Goal: Obtain resource: Download file/media

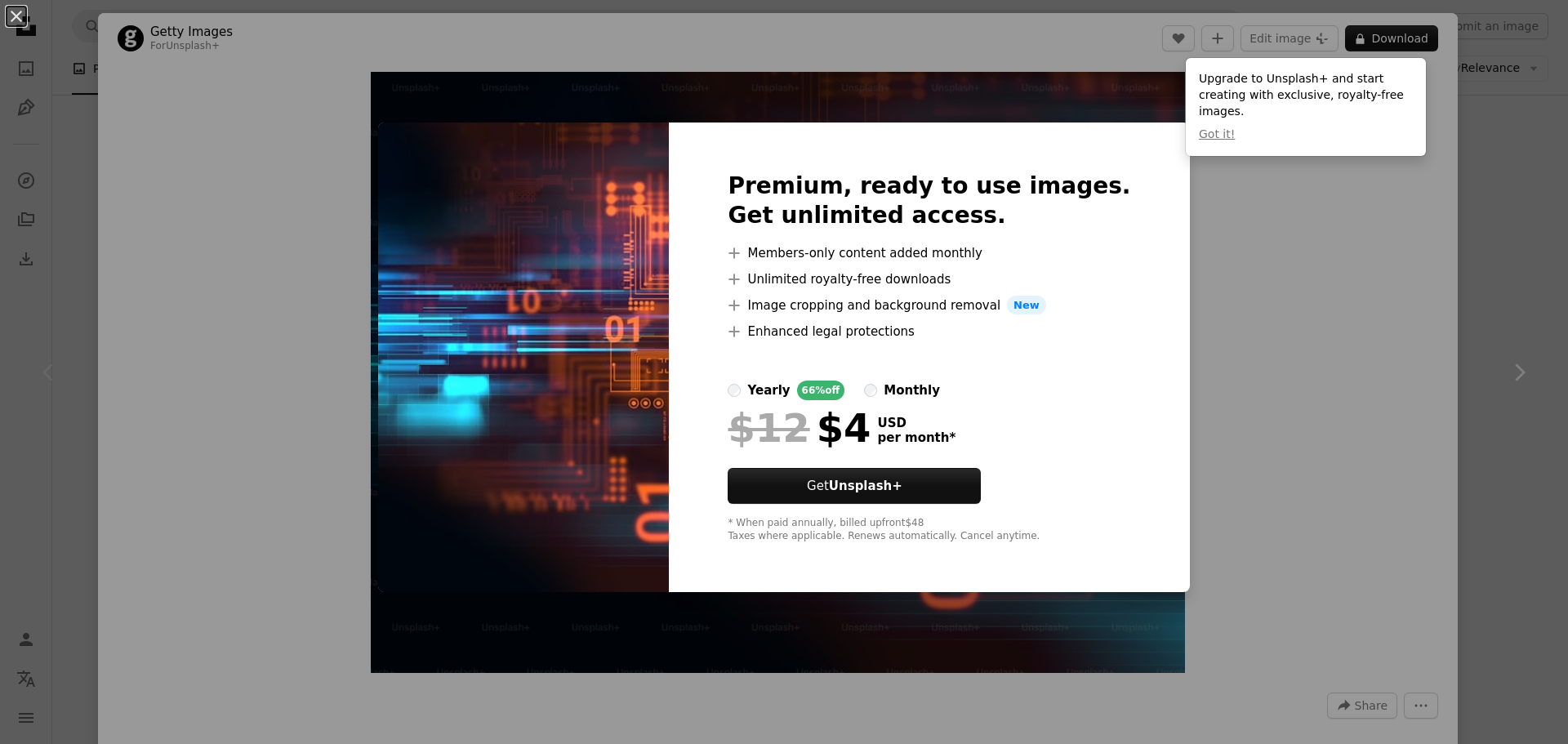
click at [1226, 318] on div "An X shape Premium, ready to use images. Get unlimited access. A plus sign Memb…" at bounding box center [784, 372] width 1568 height 744
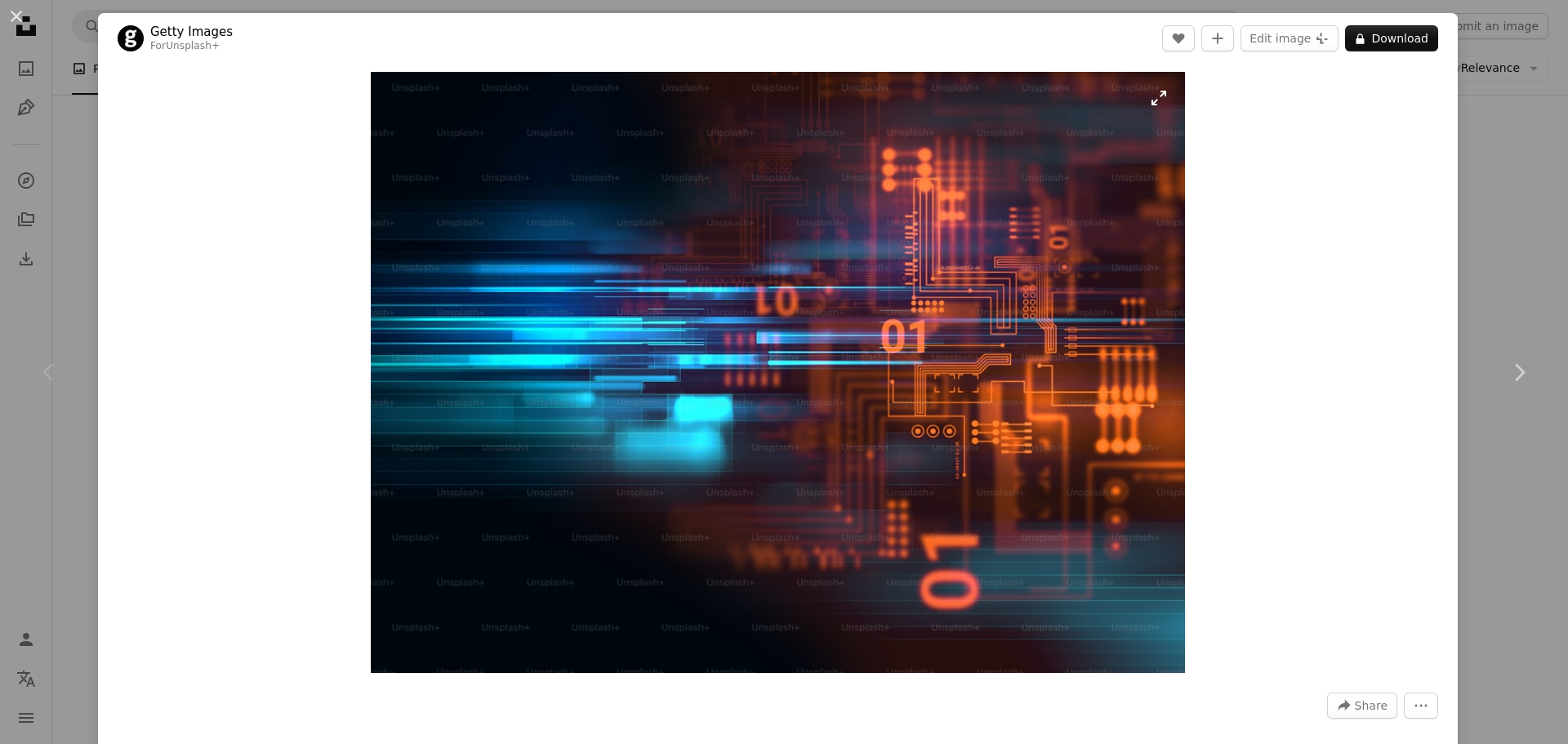
click at [1145, 93] on img "Zoom in on this image" at bounding box center [778, 372] width 814 height 601
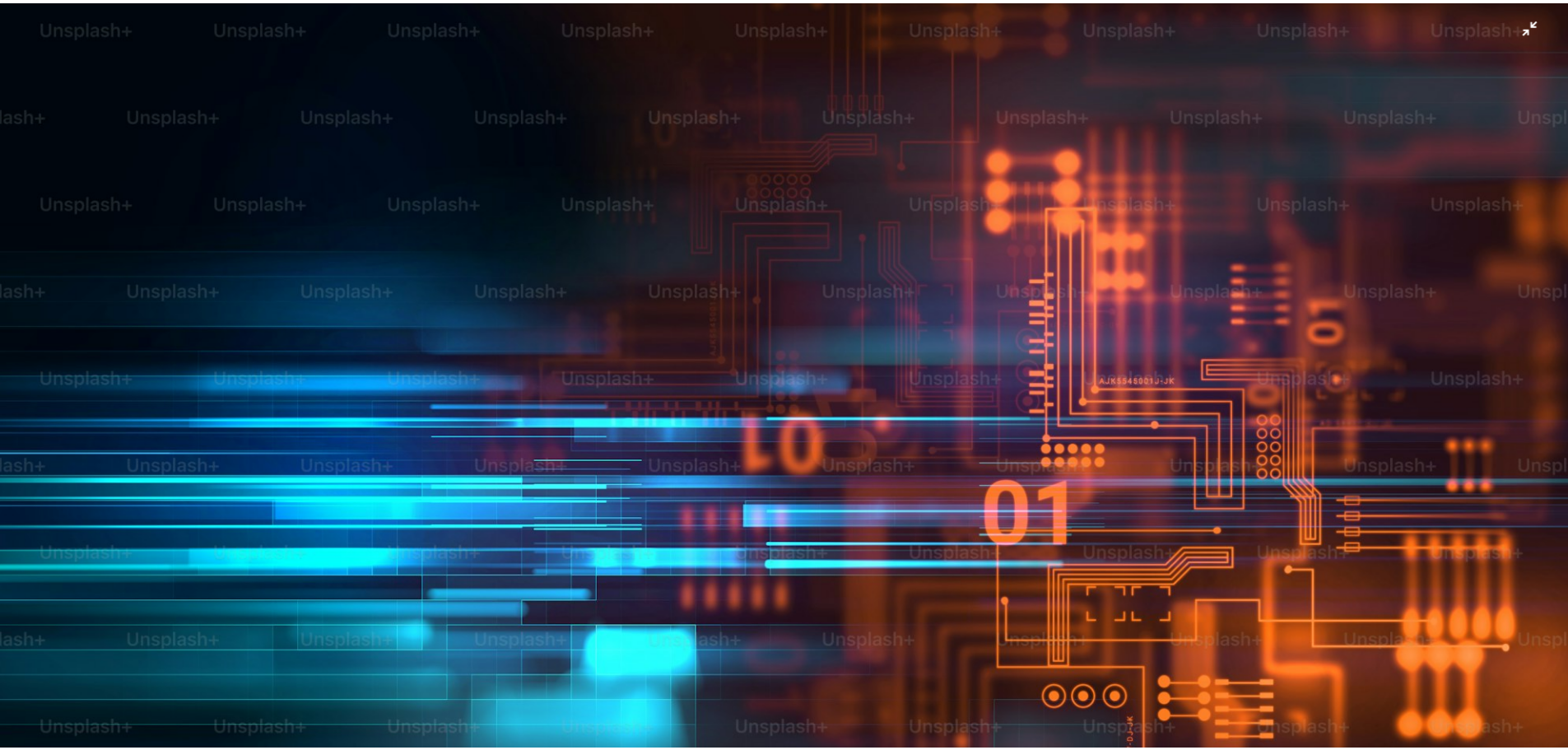
scroll to position [200, 0]
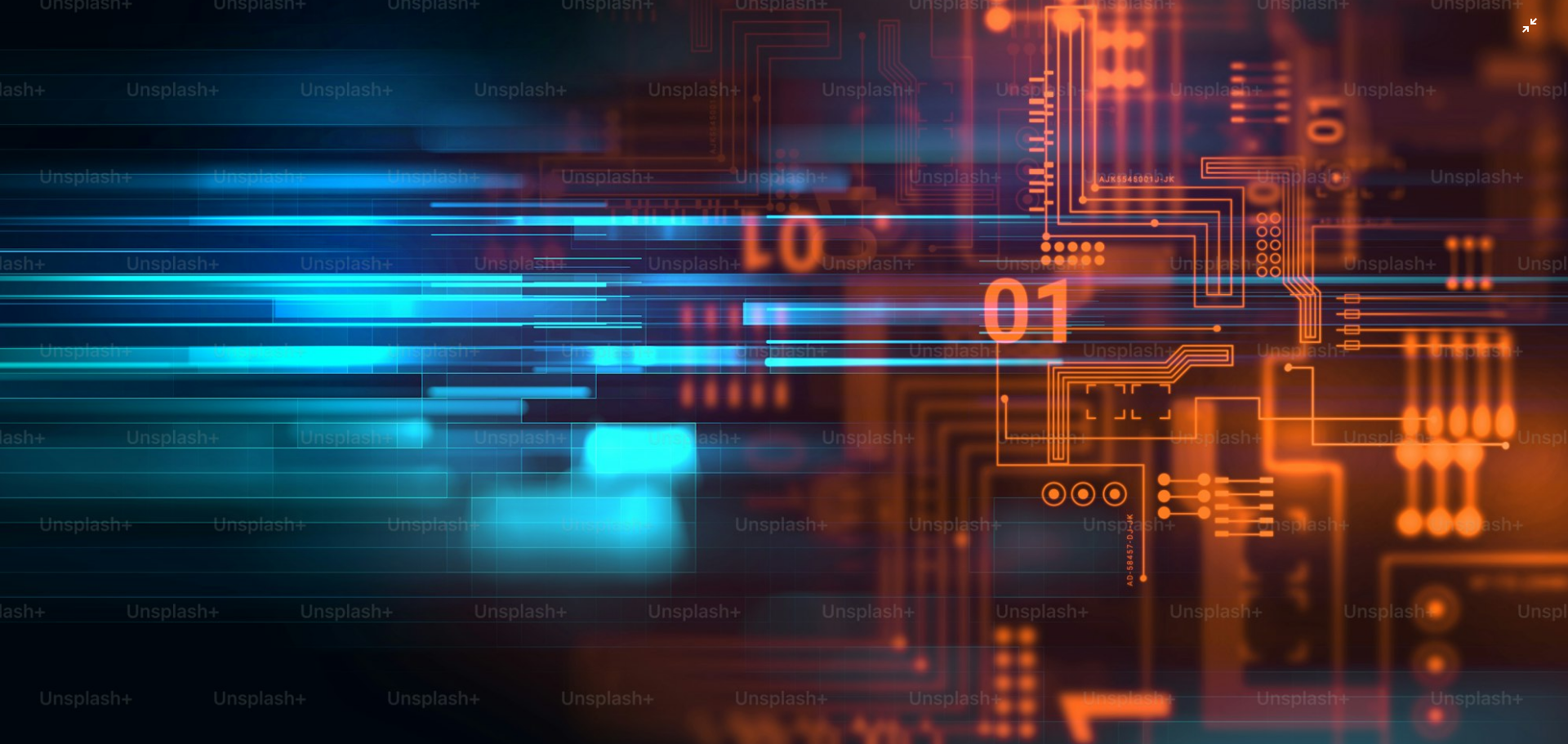
click at [690, 150] on img "Zoom out on this image" at bounding box center [784, 381] width 1569 height 1160
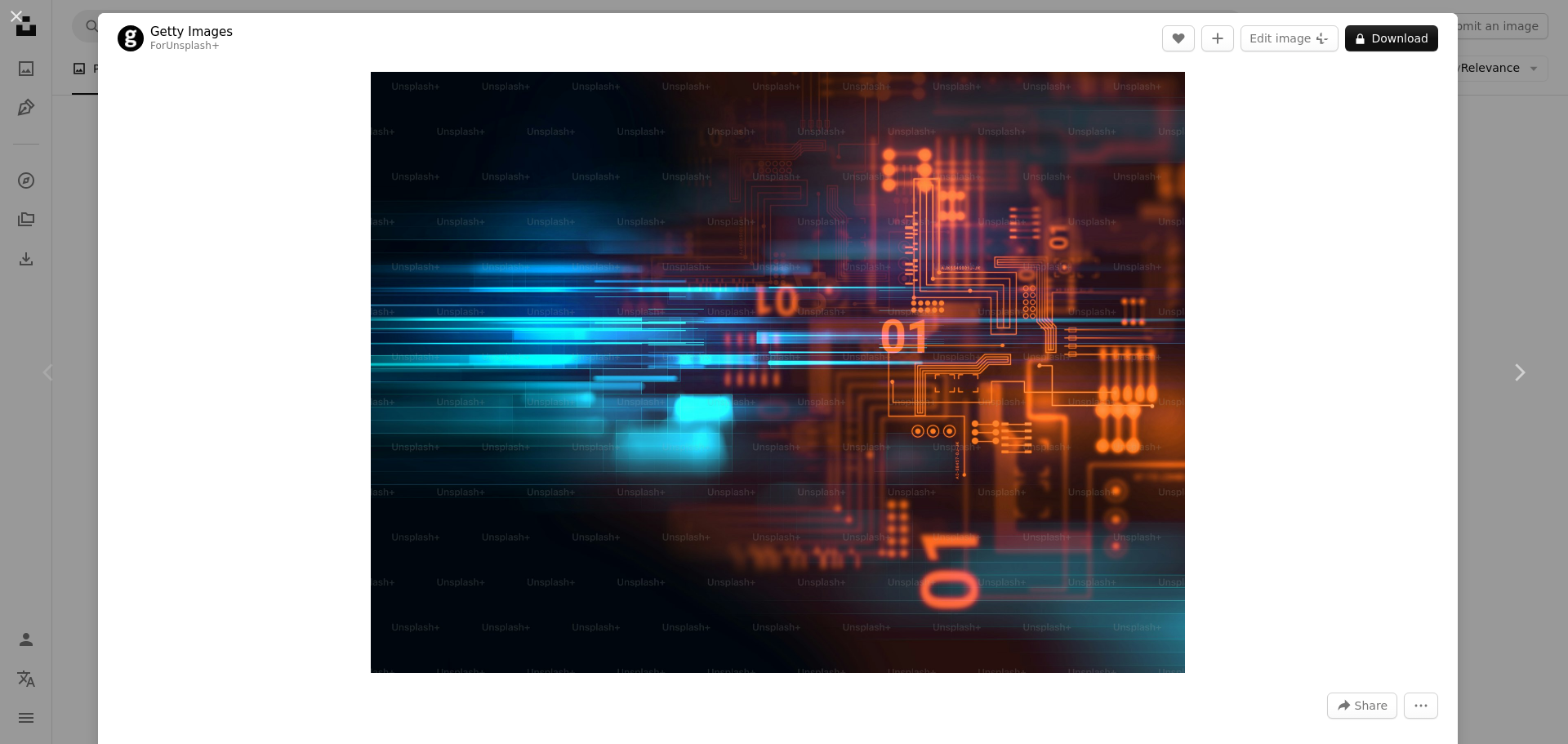
click at [1475, 195] on div "An X shape Chevron left Chevron right Getty Images For Unsplash+ A heart A plus…" at bounding box center [784, 372] width 1568 height 744
